Goal: Navigation & Orientation: Find specific page/section

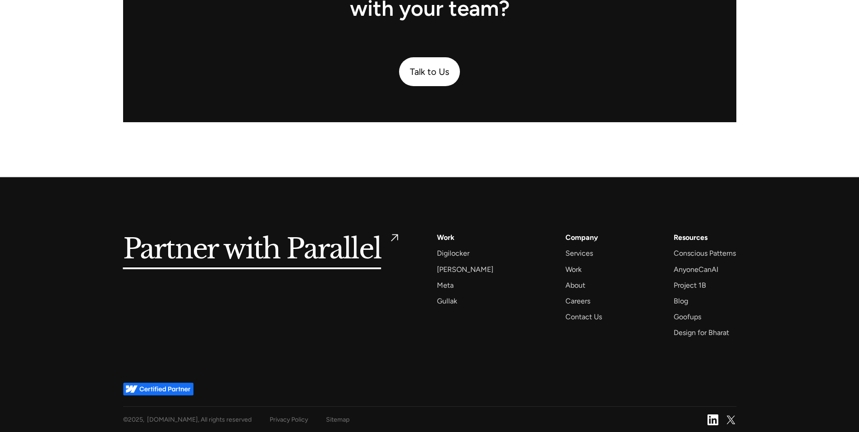
scroll to position [2368, 0]
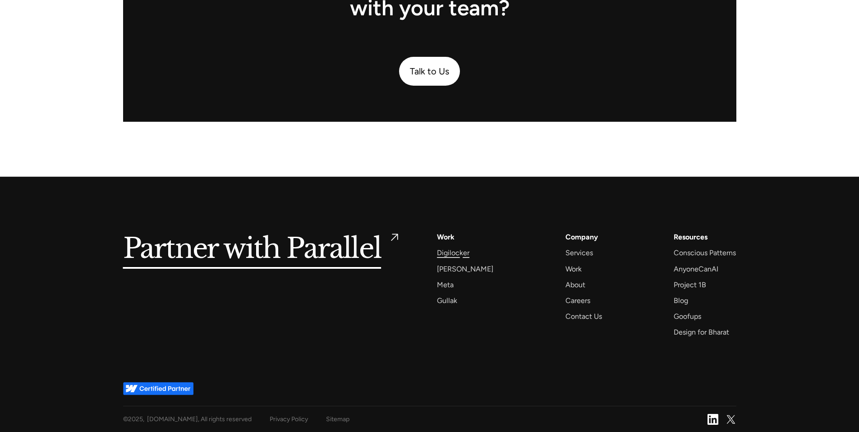
click at [461, 257] on div "Digilocker" at bounding box center [453, 253] width 32 height 12
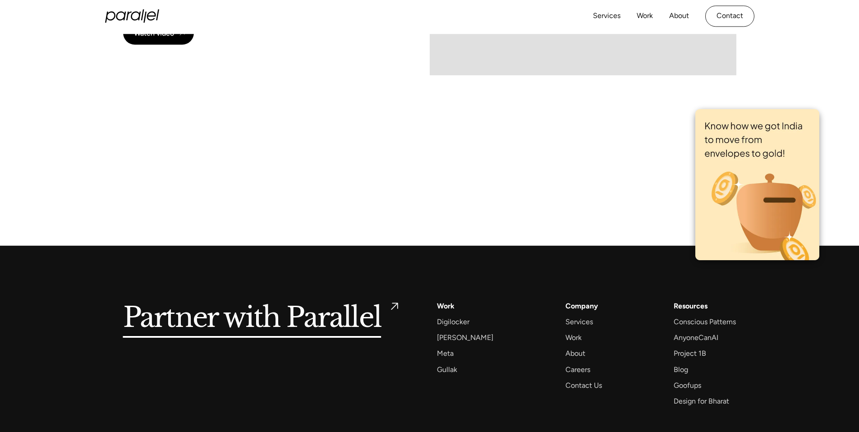
scroll to position [6211, 0]
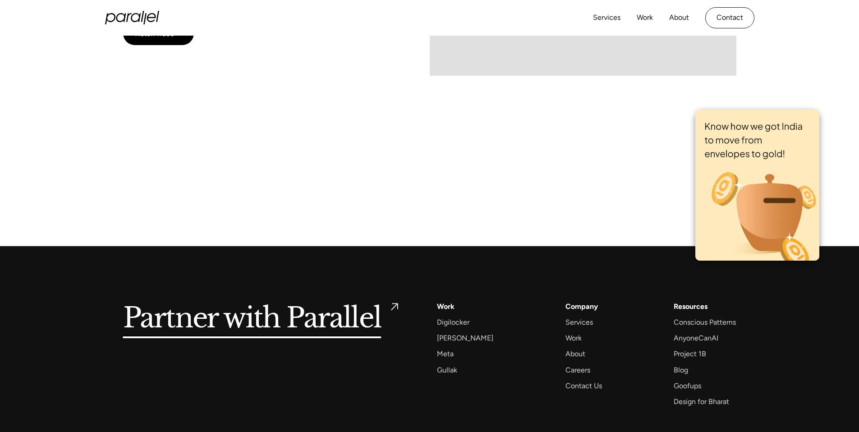
click at [766, 191] on img at bounding box center [758, 185] width 124 height 151
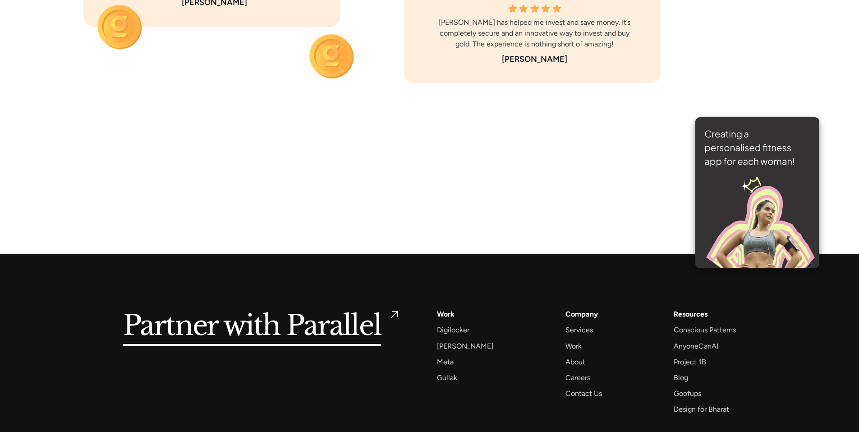
scroll to position [6309, 0]
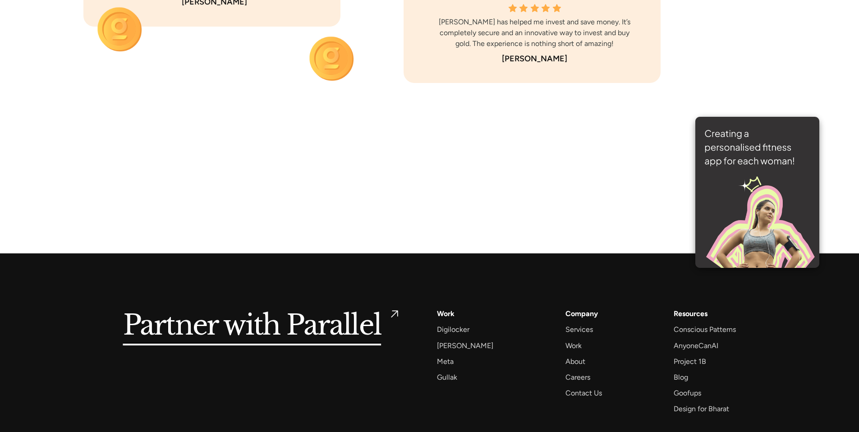
click at [791, 175] on img at bounding box center [758, 192] width 124 height 151
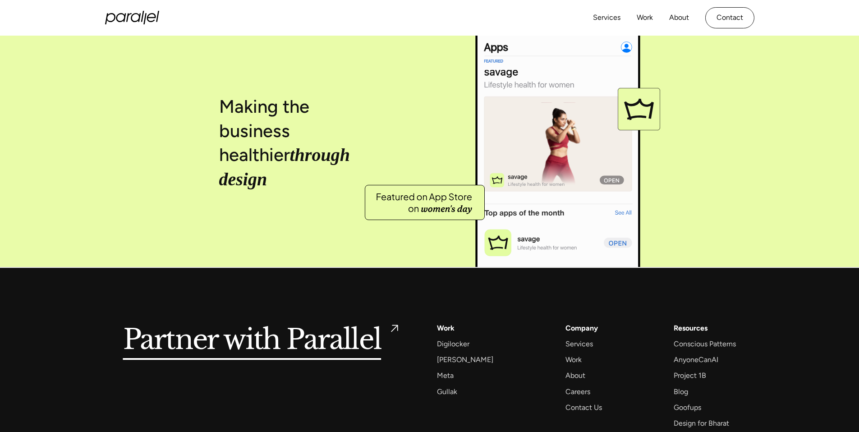
scroll to position [3654, 0]
